Goal: Navigation & Orientation: Go to known website

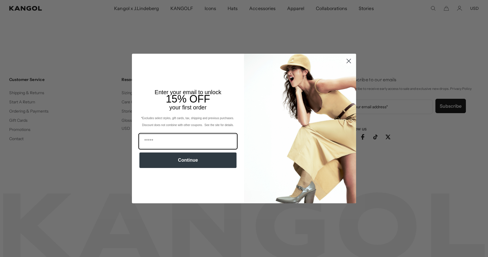
scroll to position [0, 118]
